Goal: Task Accomplishment & Management: Manage account settings

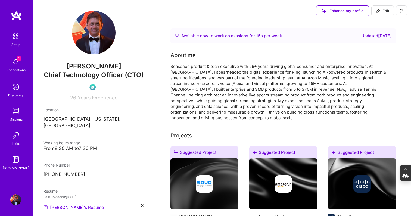
click at [402, 12] on icon at bounding box center [401, 10] width 3 height 3
click at [381, 50] on button "Log Out" at bounding box center [386, 51] width 41 height 14
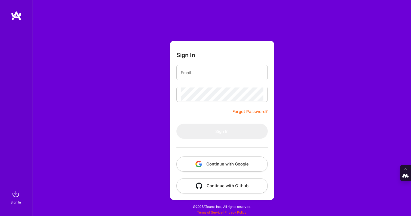
click at [232, 166] on button "Continue with Google" at bounding box center [221, 164] width 91 height 15
